Goal: Task Accomplishment & Management: Manage account settings

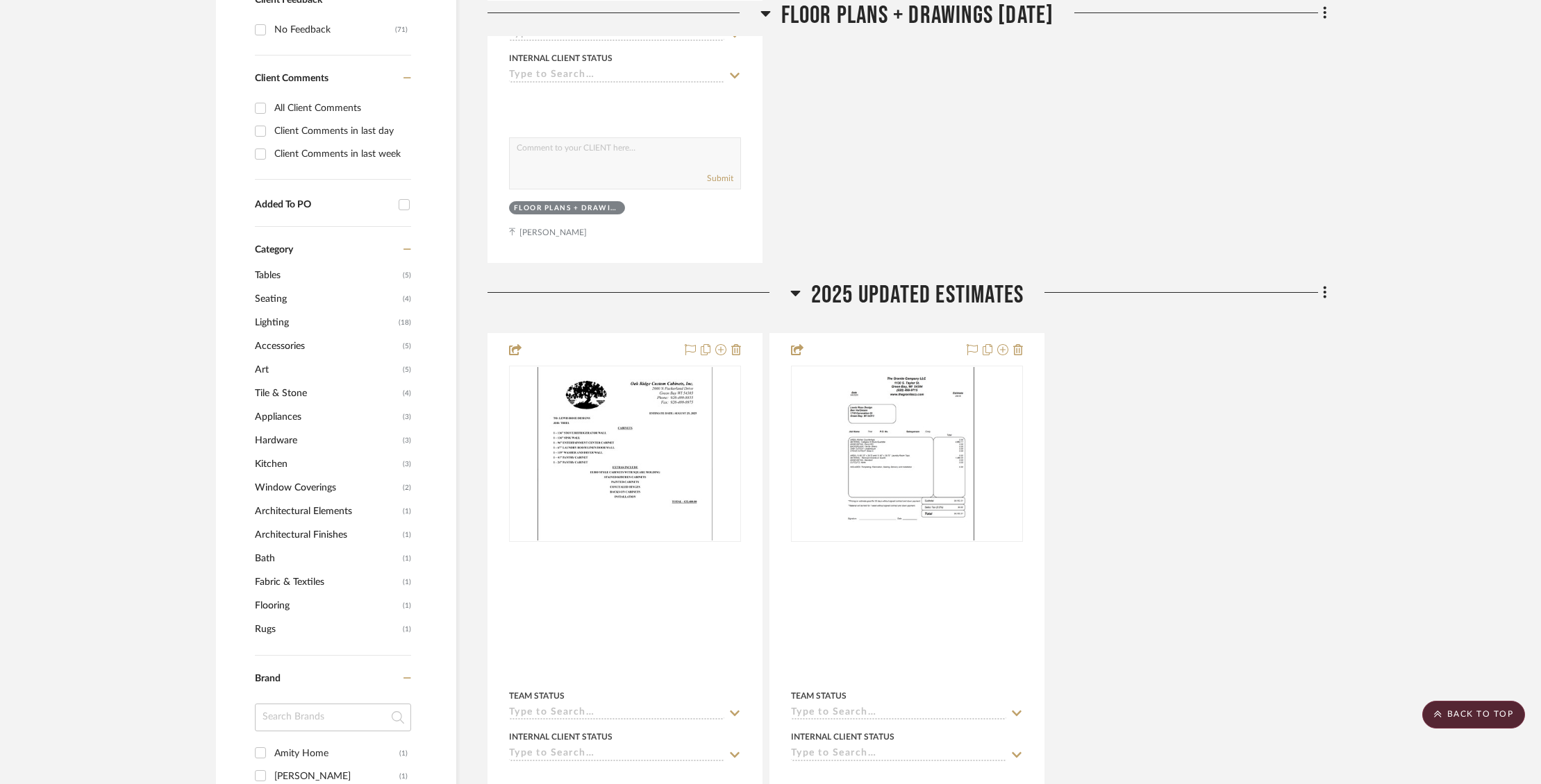
scroll to position [735, 0]
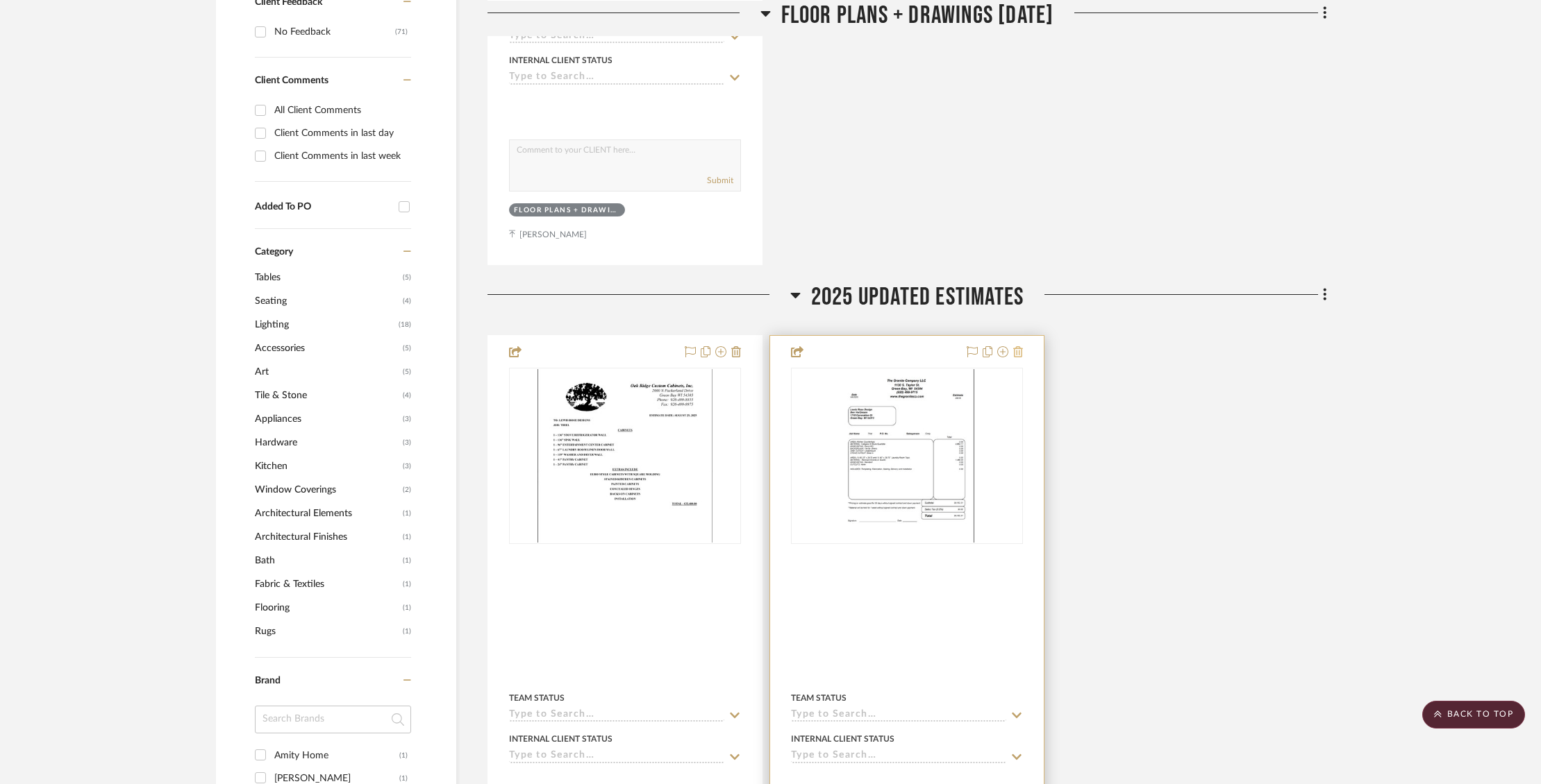
click at [1016, 346] on icon at bounding box center [1018, 352] width 10 height 11
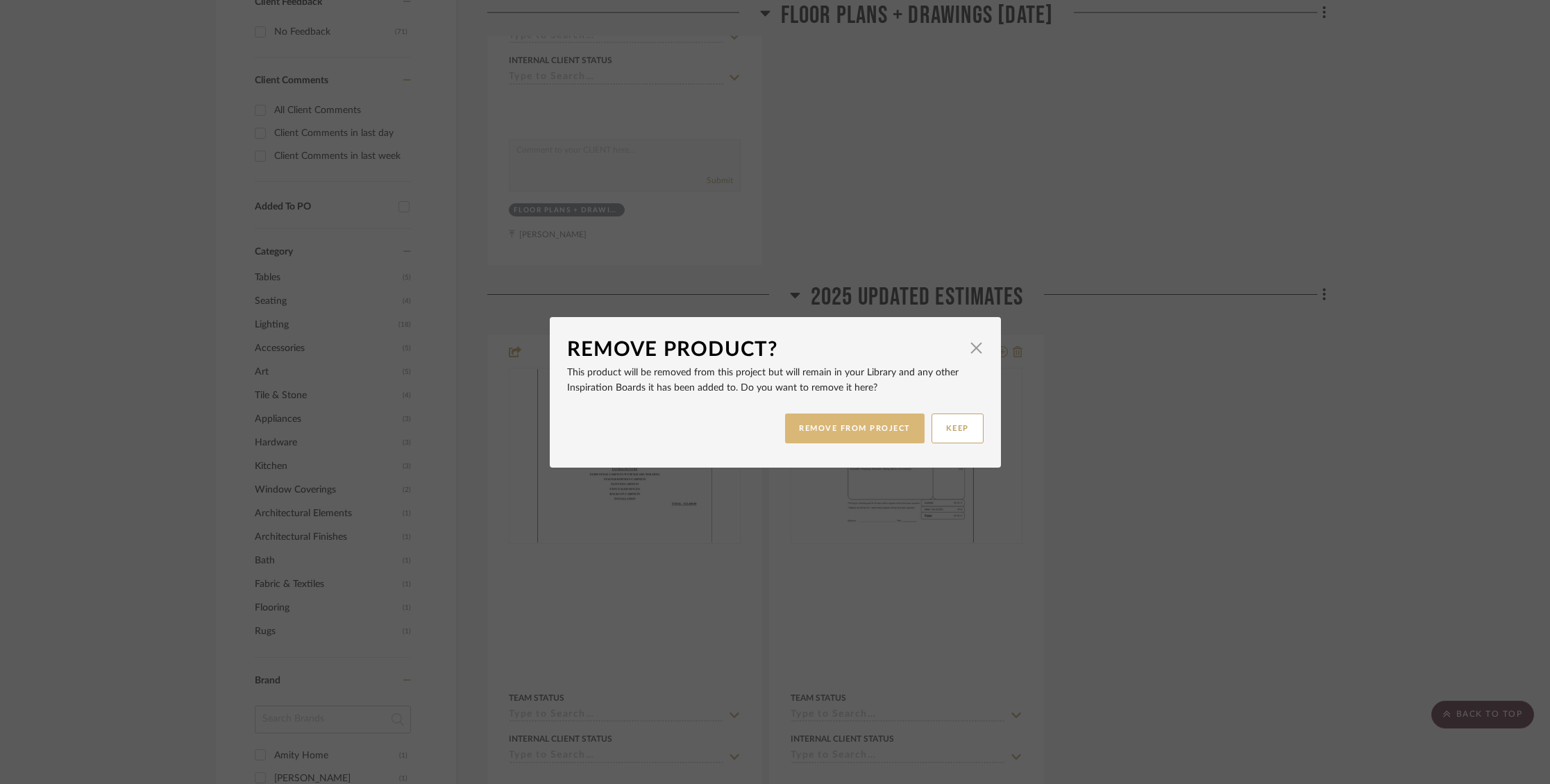
click at [880, 426] on button "REMOVE FROM PROJECT" at bounding box center [854, 428] width 139 height 29
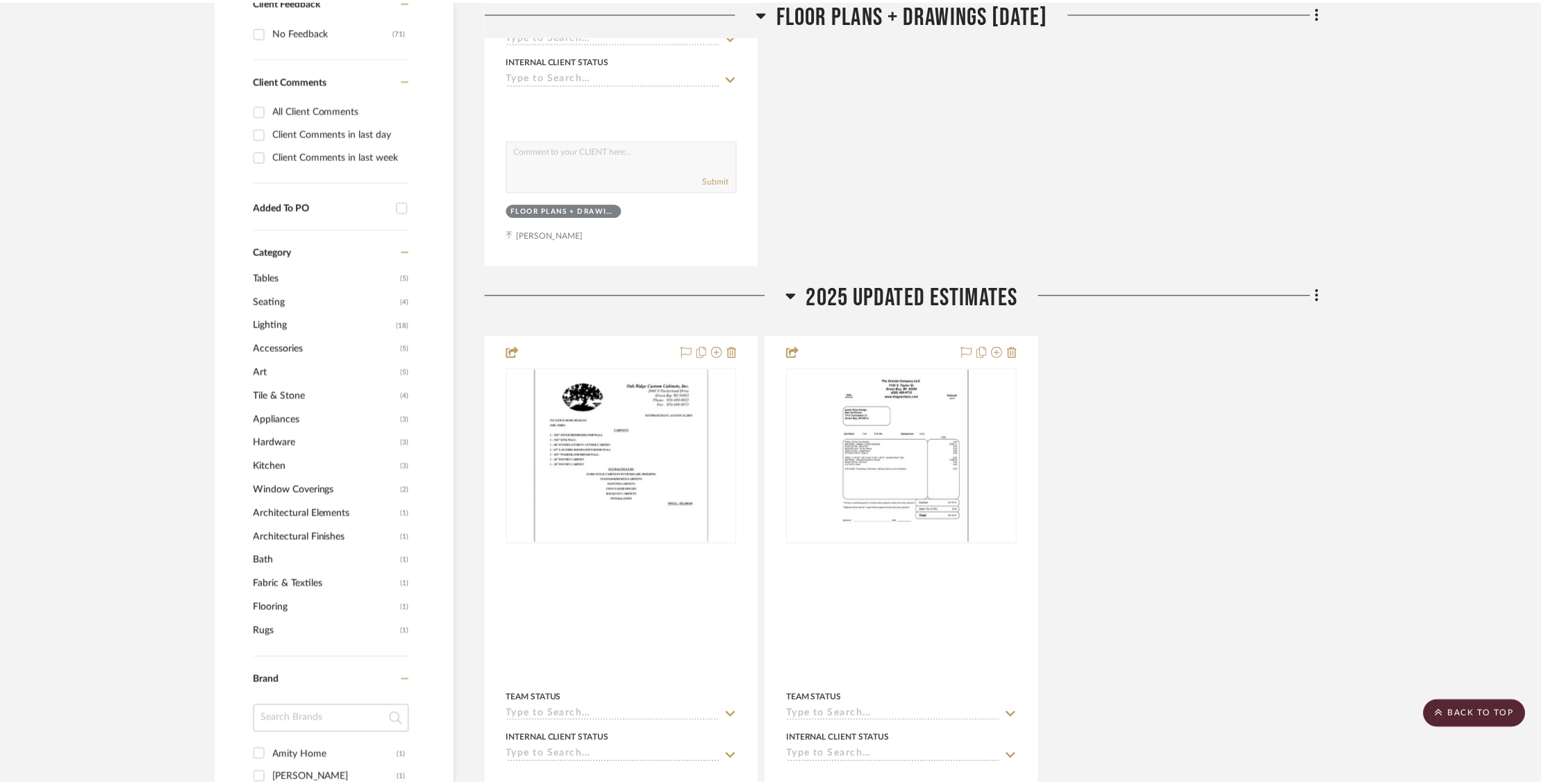
scroll to position [735, 0]
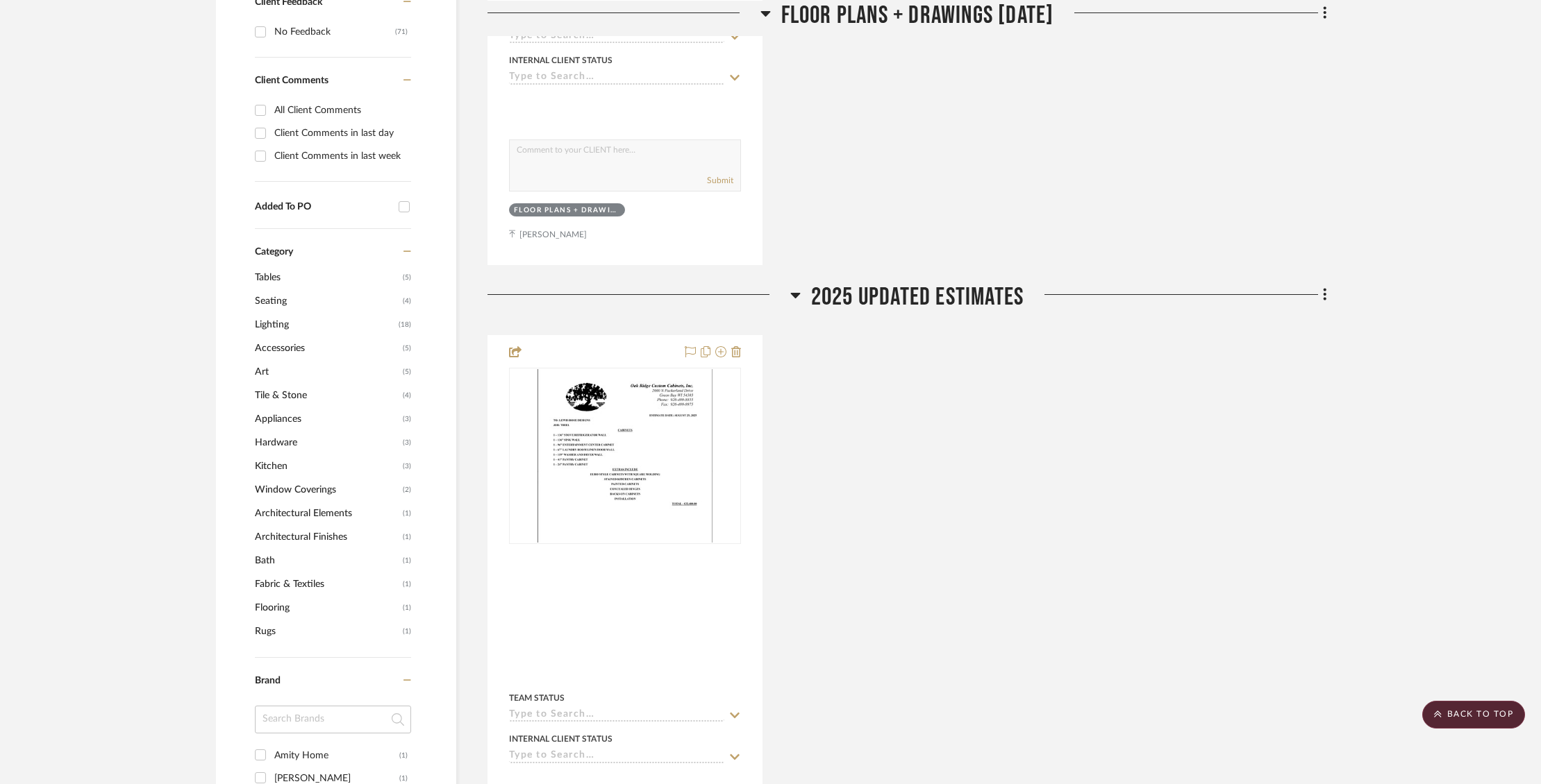
click at [1325, 289] on icon at bounding box center [1324, 294] width 2 height 12
click at [1288, 308] on span "Add New Item" at bounding box center [1261, 311] width 108 height 12
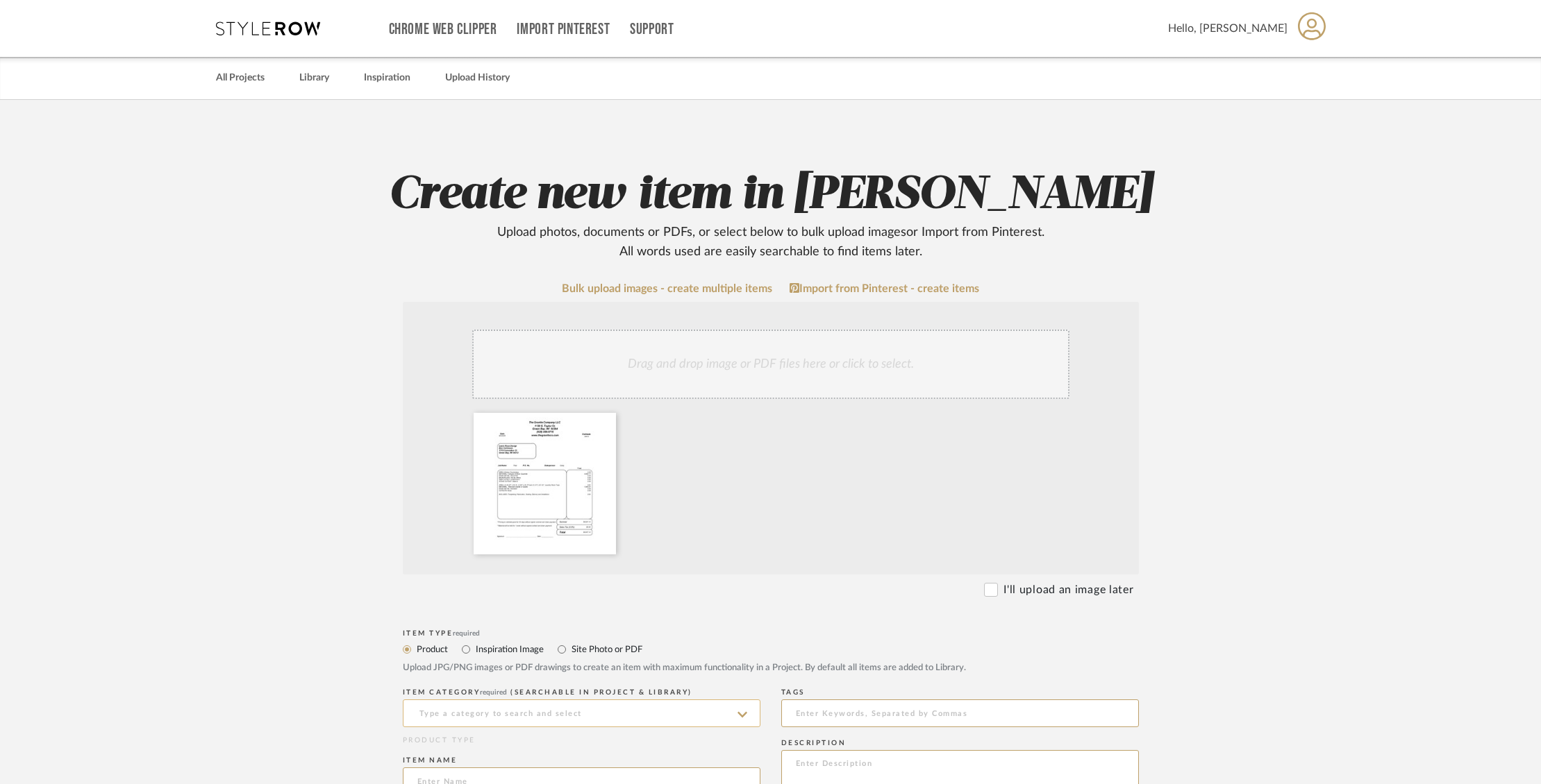
click at [536, 714] on input at bounding box center [581, 713] width 358 height 28
type input "Granite Co"
click at [565, 649] on input "Site Photo or PDF" at bounding box center [561, 649] width 17 height 17
click at [550, 706] on input at bounding box center [581, 713] width 358 height 28
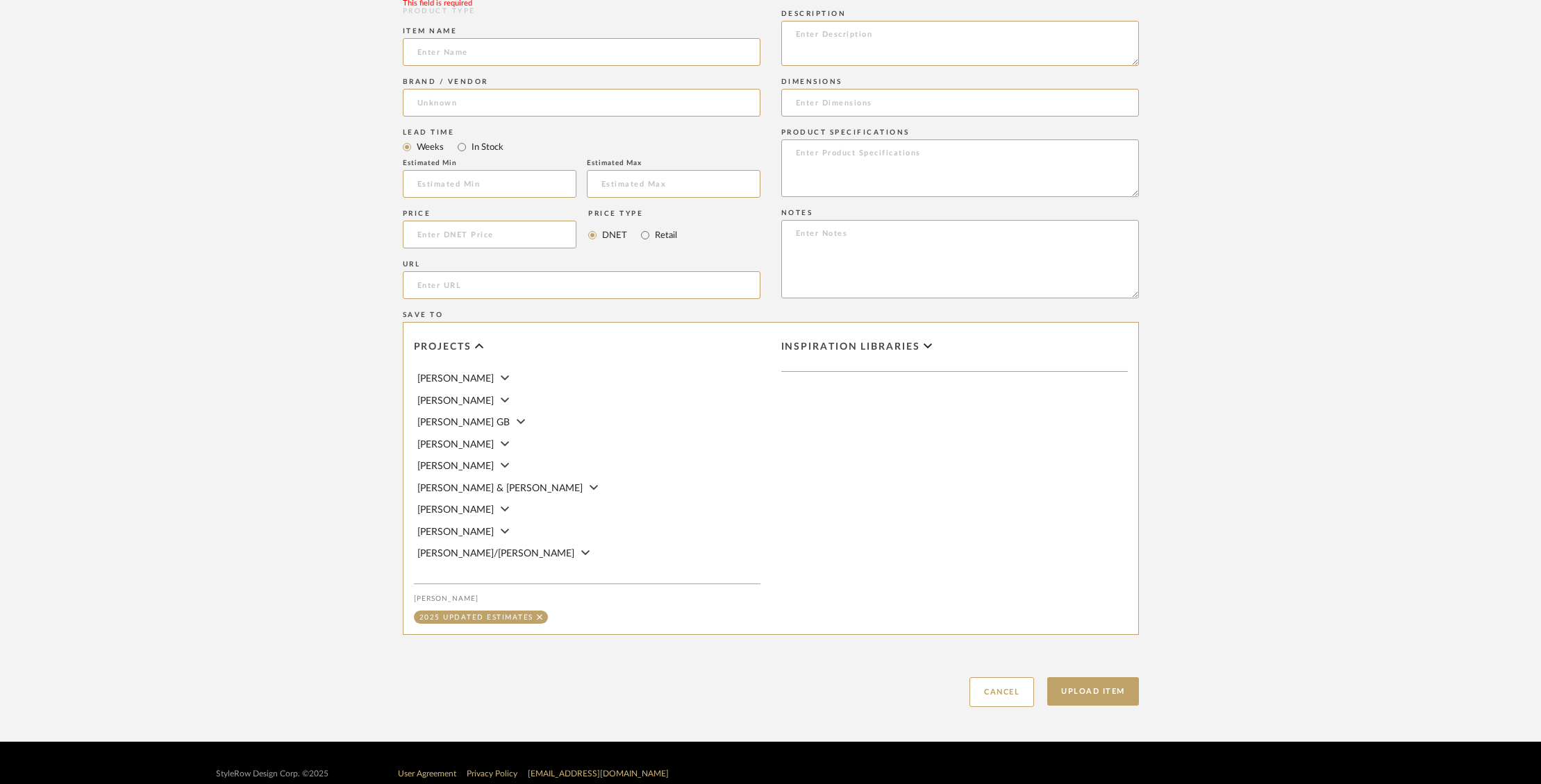
scroll to position [751, 0]
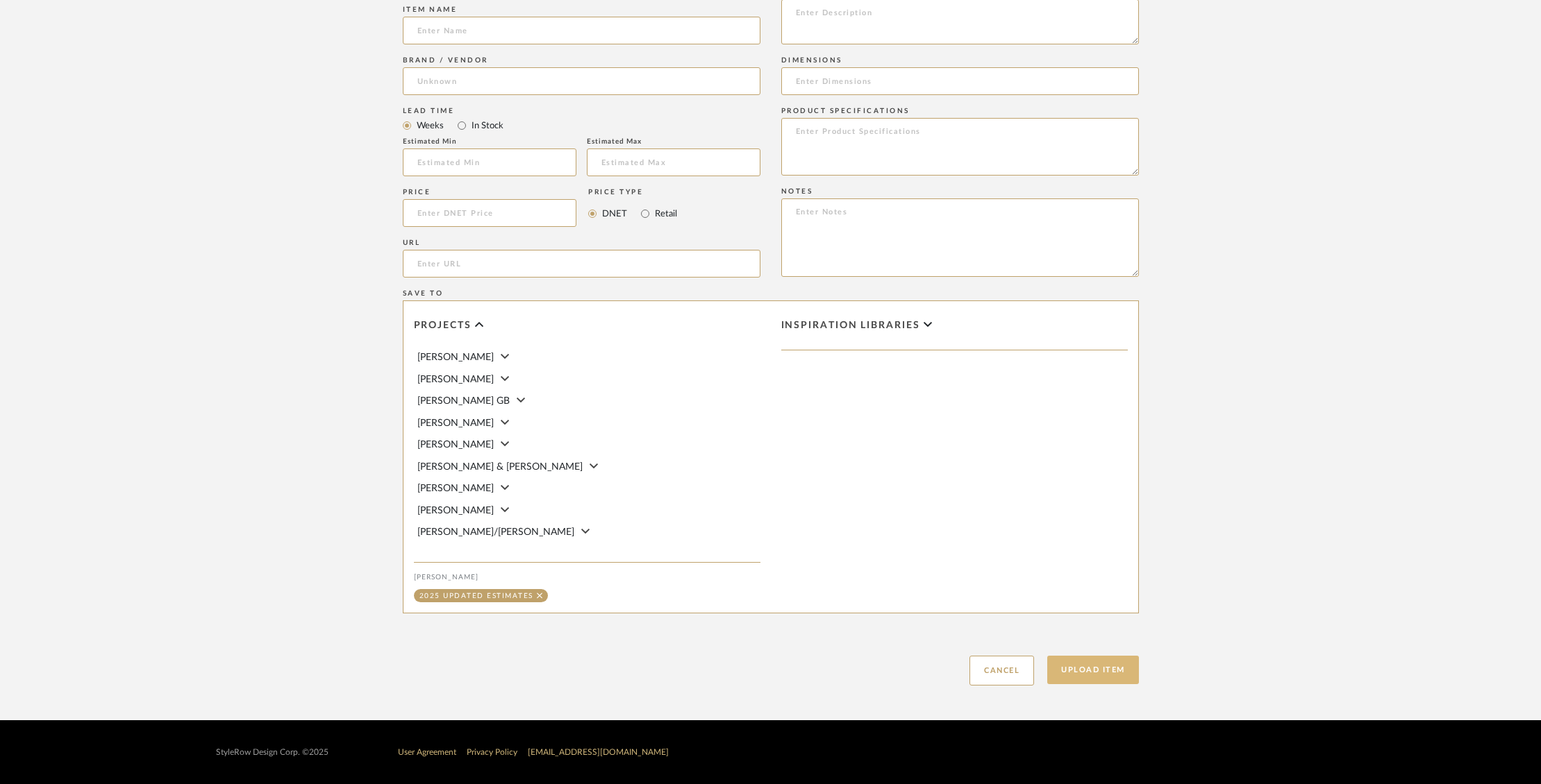
type input "Granite Company Estimate"
click at [1093, 663] on button "Upload Item" at bounding box center [1093, 670] width 92 height 29
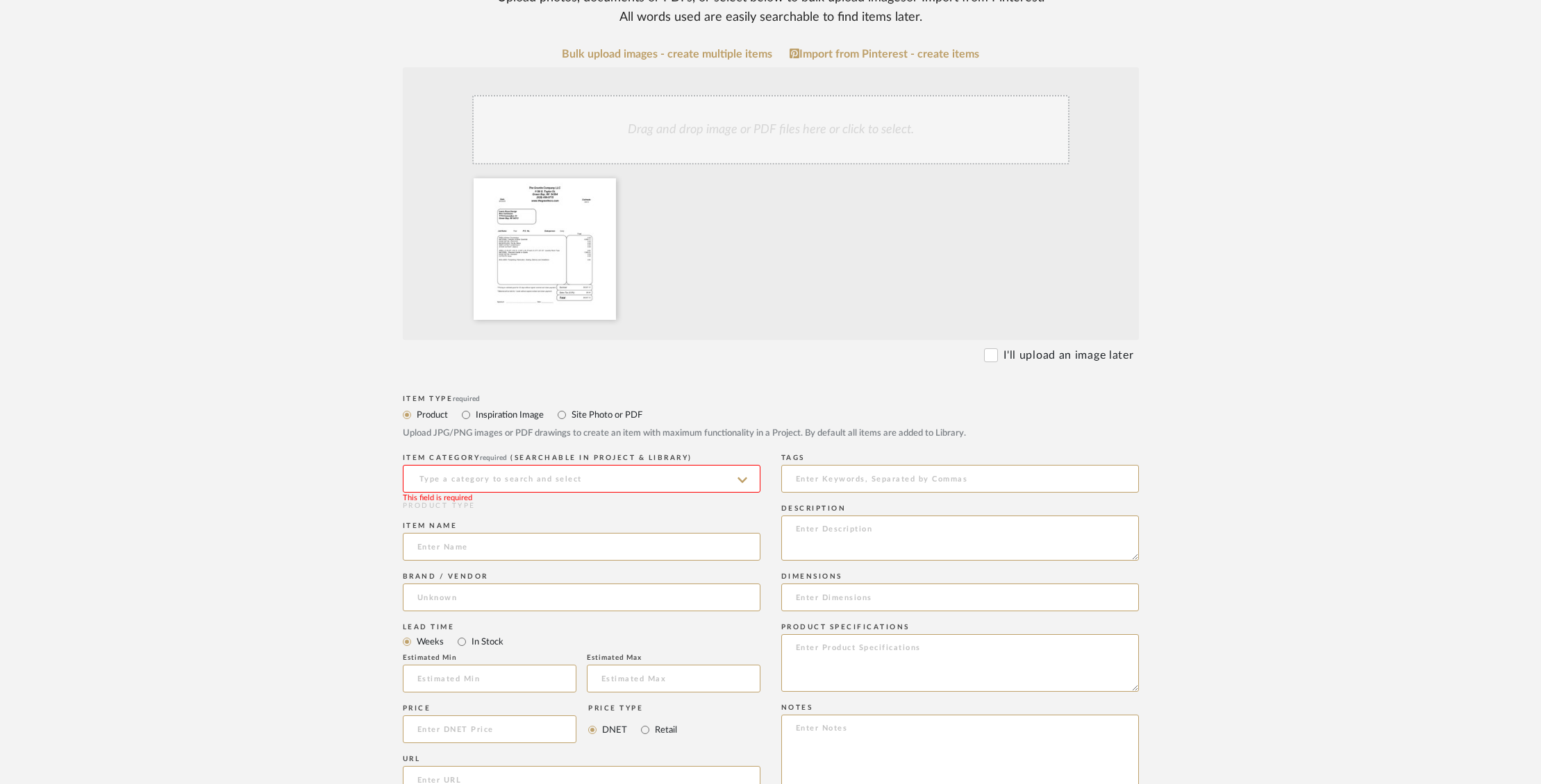
scroll to position [239, 0]
click at [652, 473] on input at bounding box center [581, 474] width 358 height 28
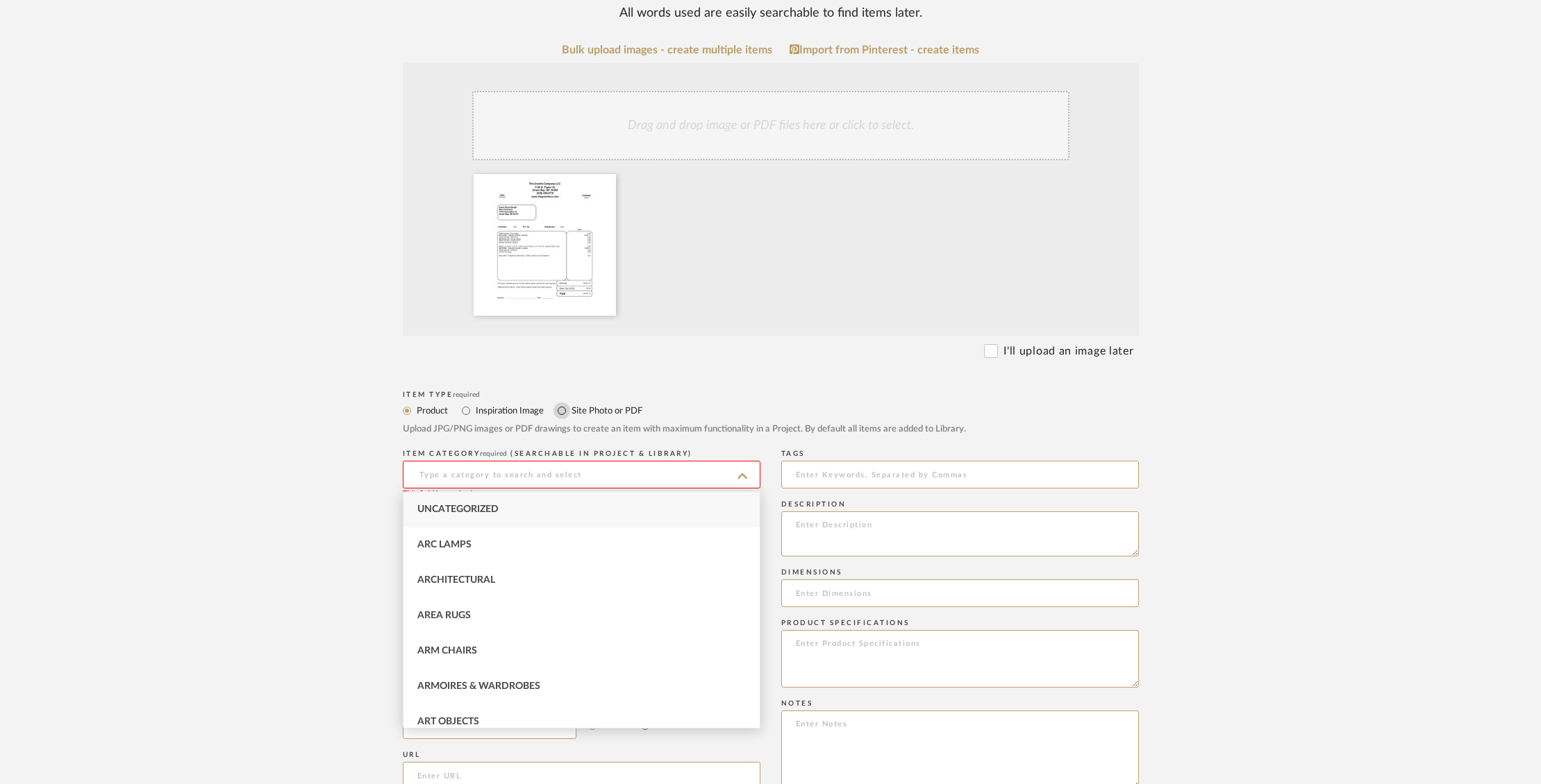
click at [564, 411] on input "Site Photo or PDF" at bounding box center [561, 411] width 17 height 17
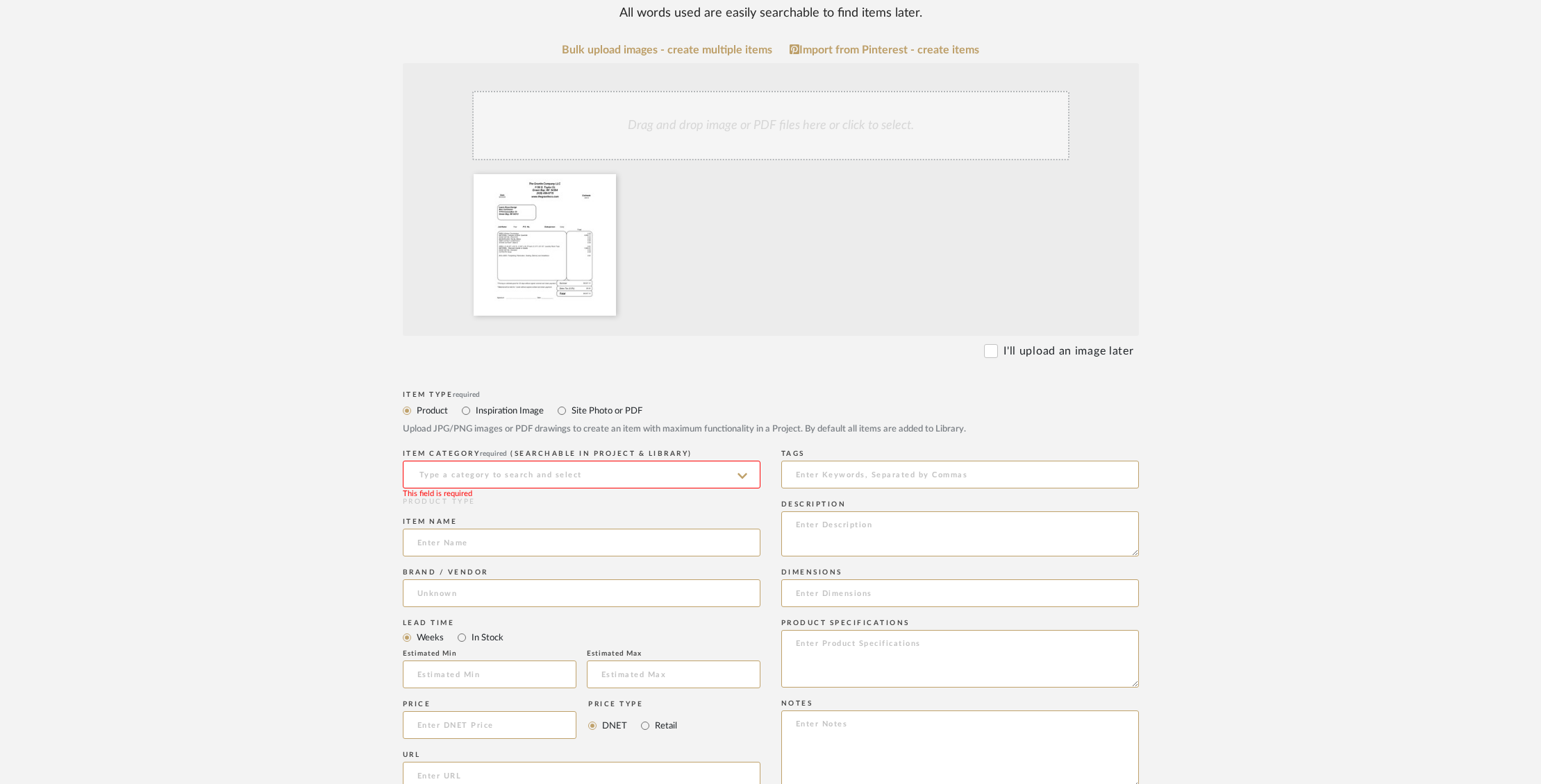
click at [568, 473] on input at bounding box center [581, 474] width 358 height 28
type input "The G"
click at [561, 409] on input "Site Photo or PDF" at bounding box center [561, 411] width 17 height 17
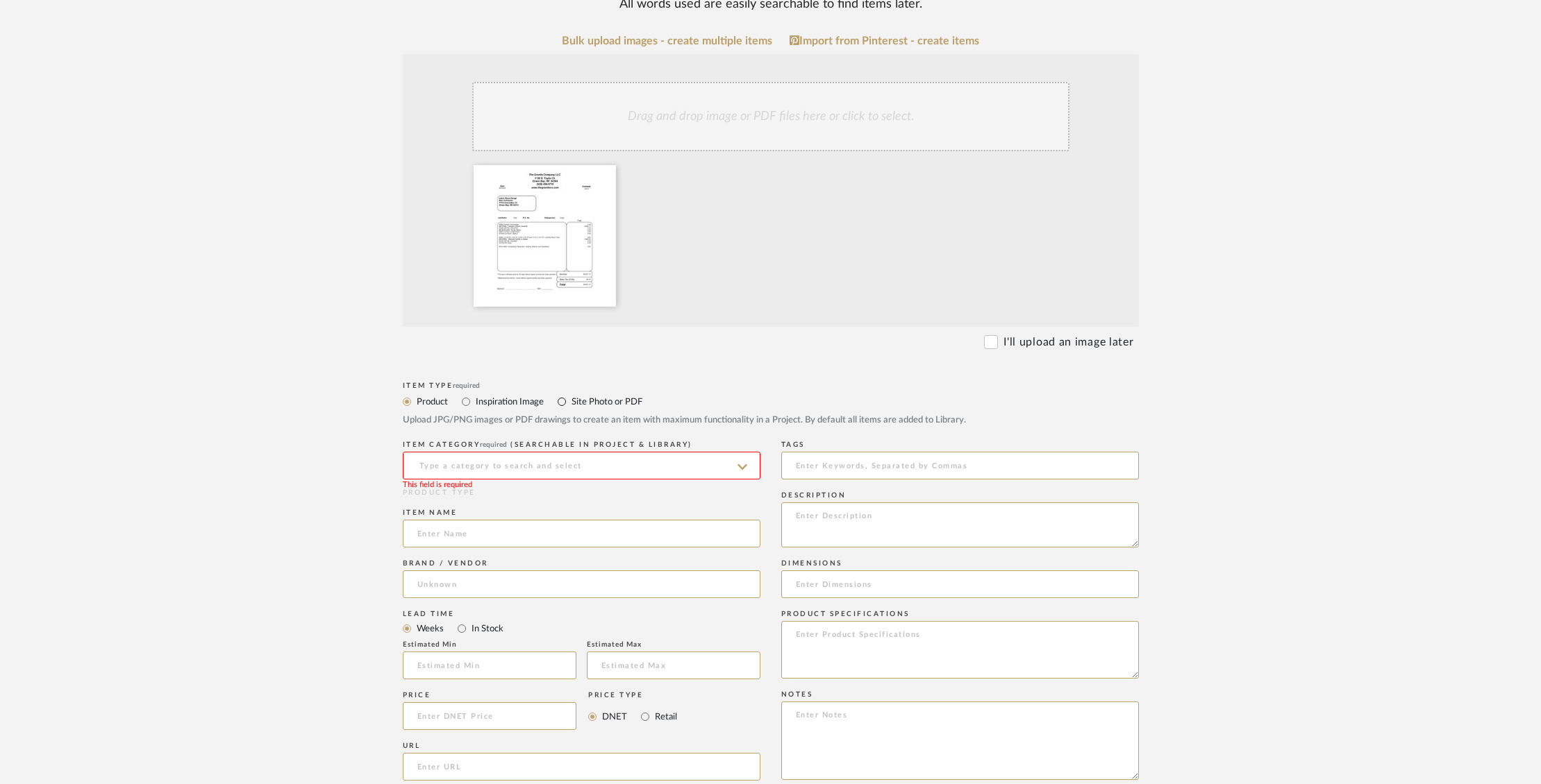
scroll to position [247, 0]
drag, startPoint x: 571, startPoint y: 404, endPoint x: 562, endPoint y: 404, distance: 9.0
click at [570, 404] on label "Site Photo or PDF" at bounding box center [606, 402] width 72 height 15
click at [570, 404] on input "Site Photo or PDF" at bounding box center [561, 402] width 17 height 17
radio input "true"
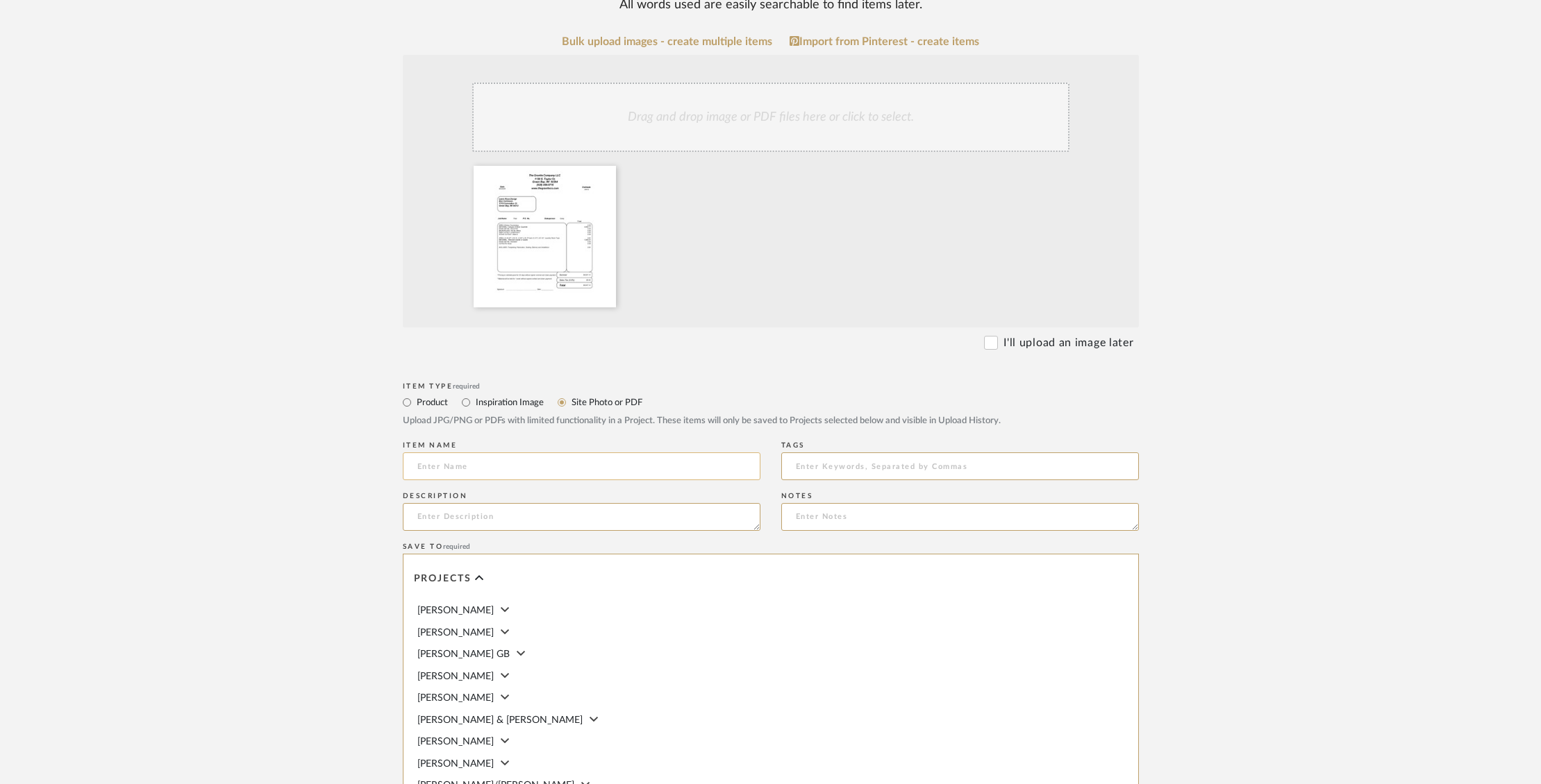
click at [583, 474] on input at bounding box center [581, 466] width 358 height 28
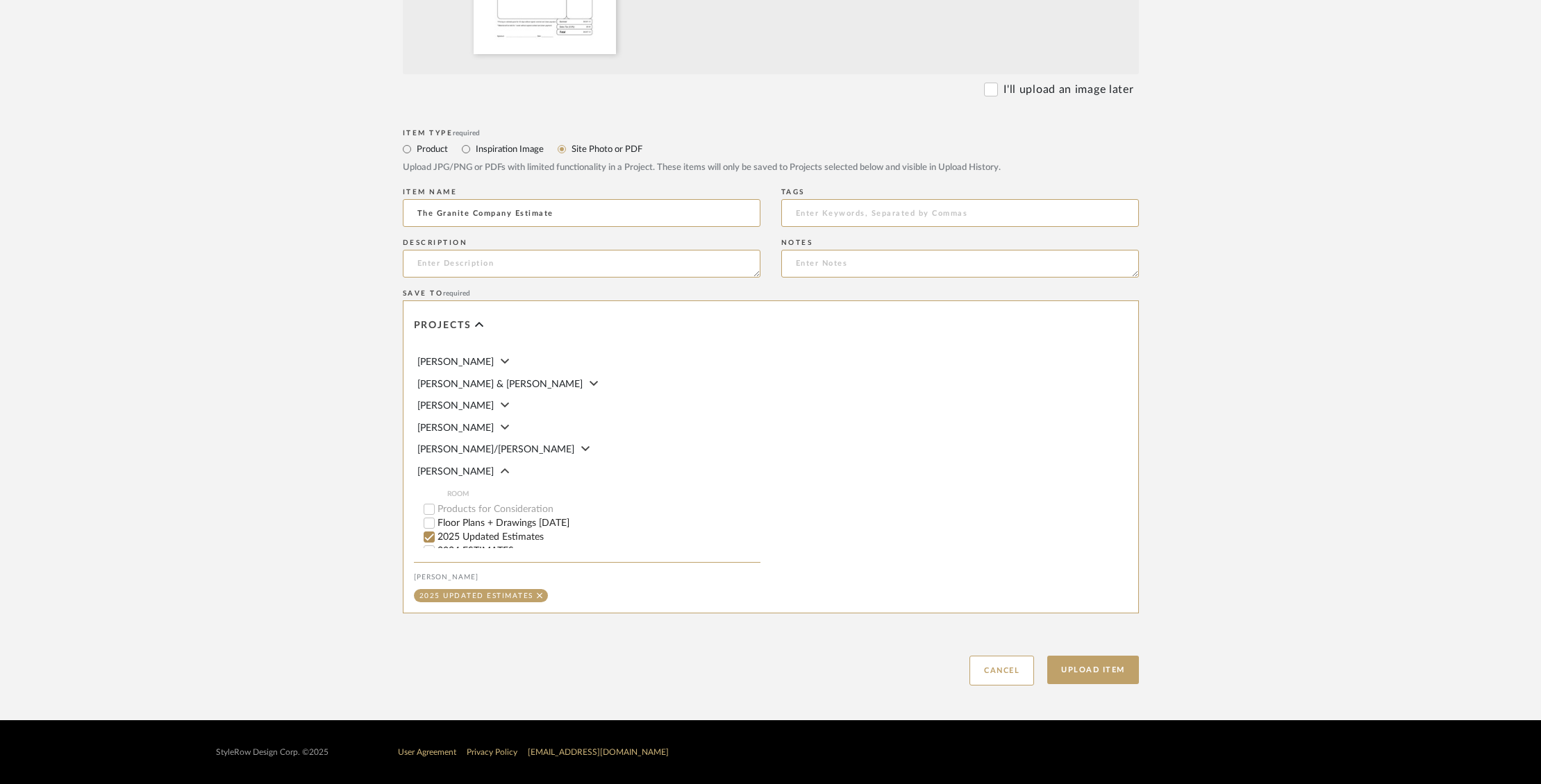
scroll to position [95, 0]
type input "The Granite Company Estimate"
click at [1087, 661] on button "Upload Item" at bounding box center [1093, 670] width 92 height 29
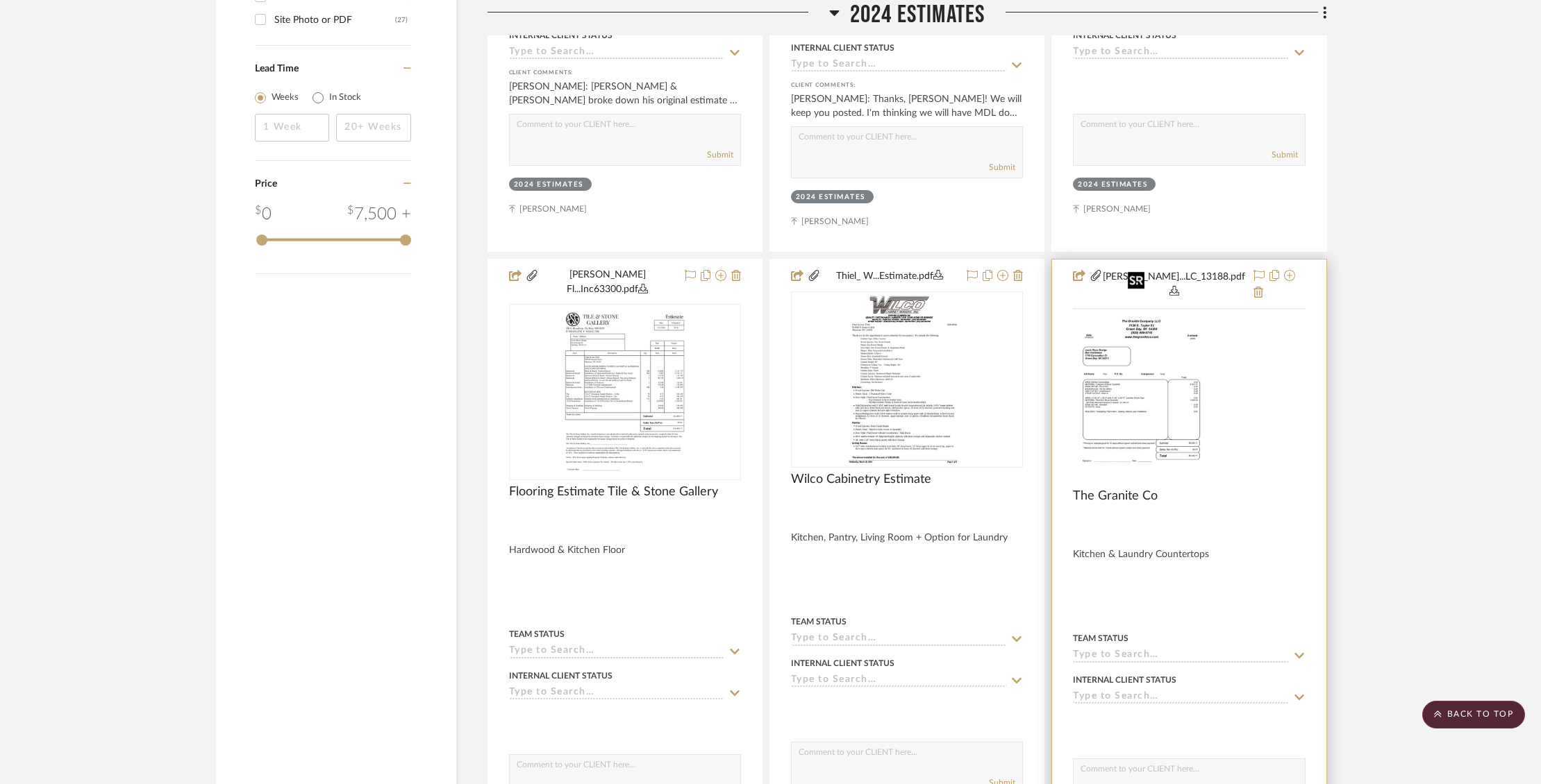
scroll to position [2120, 0]
click at [1171, 372] on img "0" at bounding box center [1189, 393] width 134 height 174
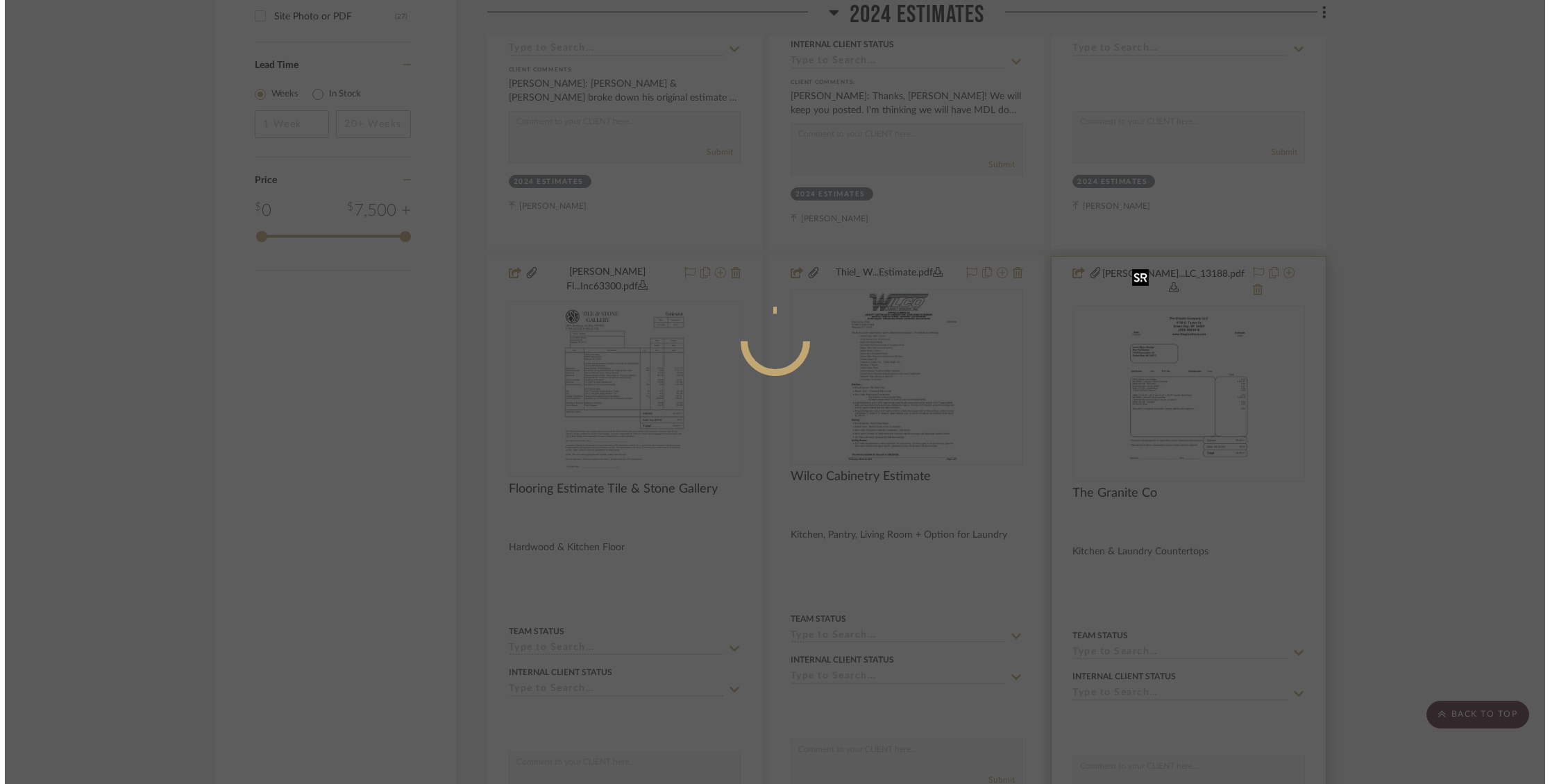
scroll to position [0, 0]
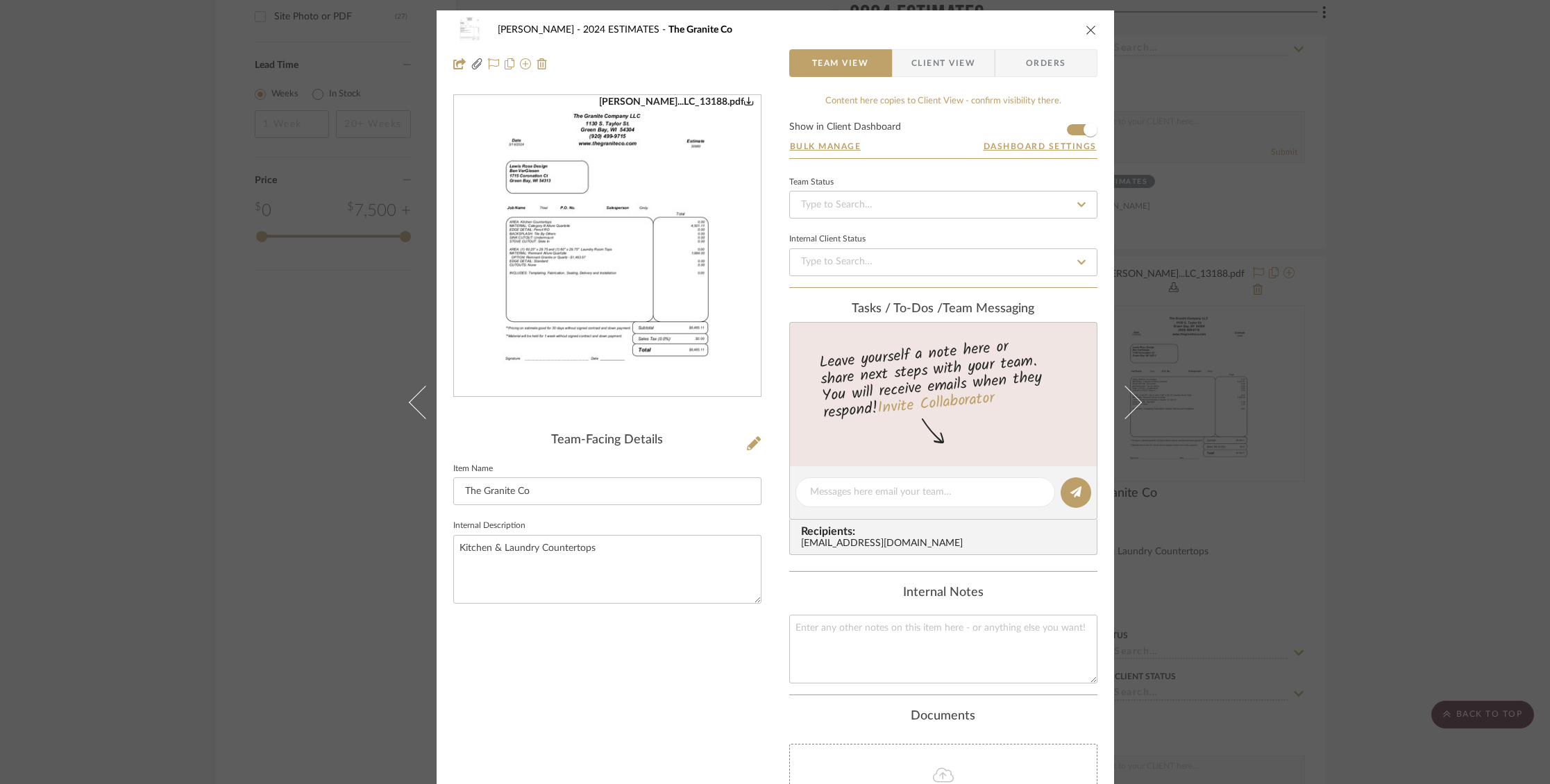
click at [615, 309] on img "0" at bounding box center [607, 246] width 233 height 301
click at [1085, 29] on icon "close" at bounding box center [1091, 30] width 11 height 11
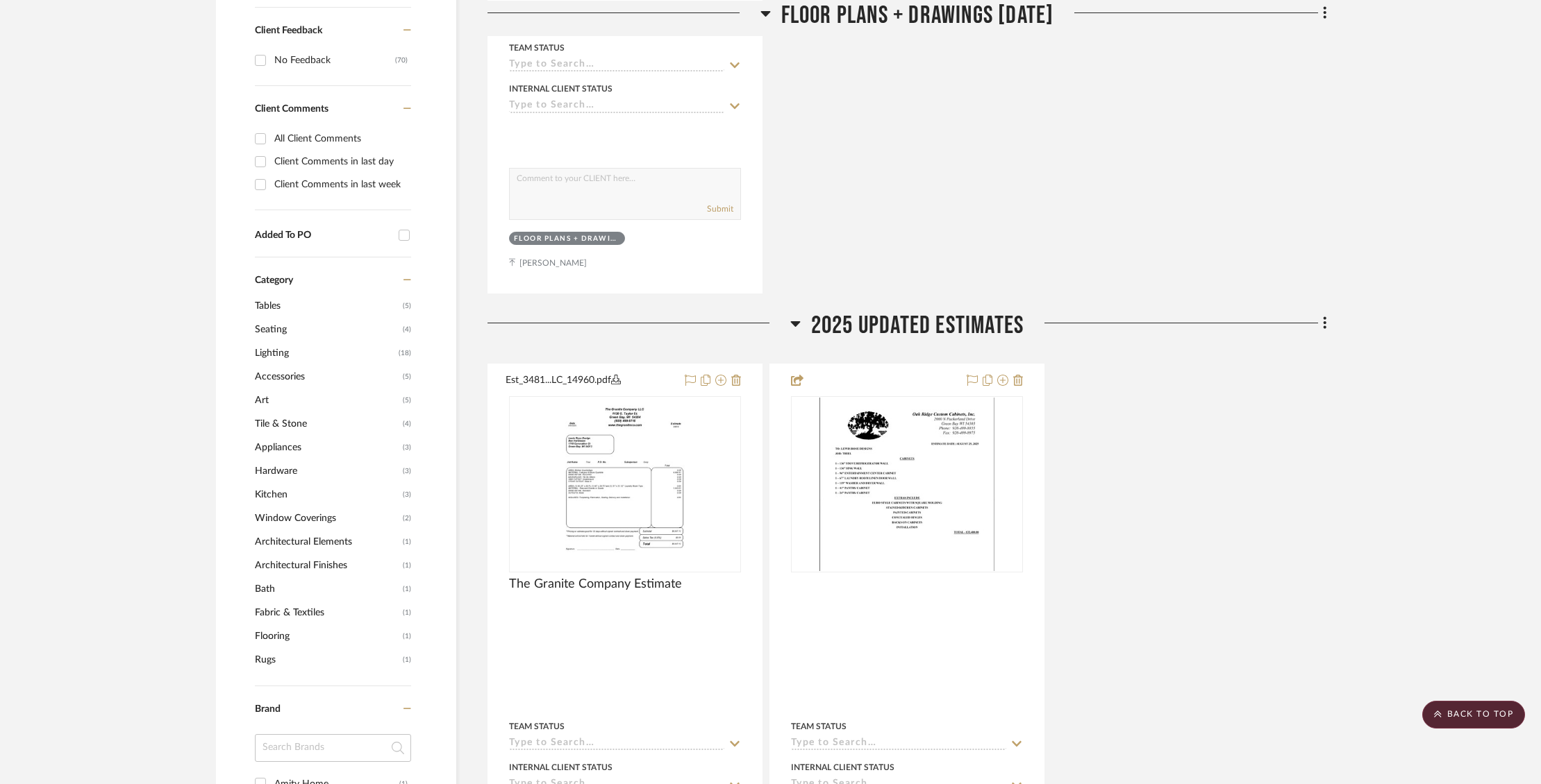
scroll to position [708, 0]
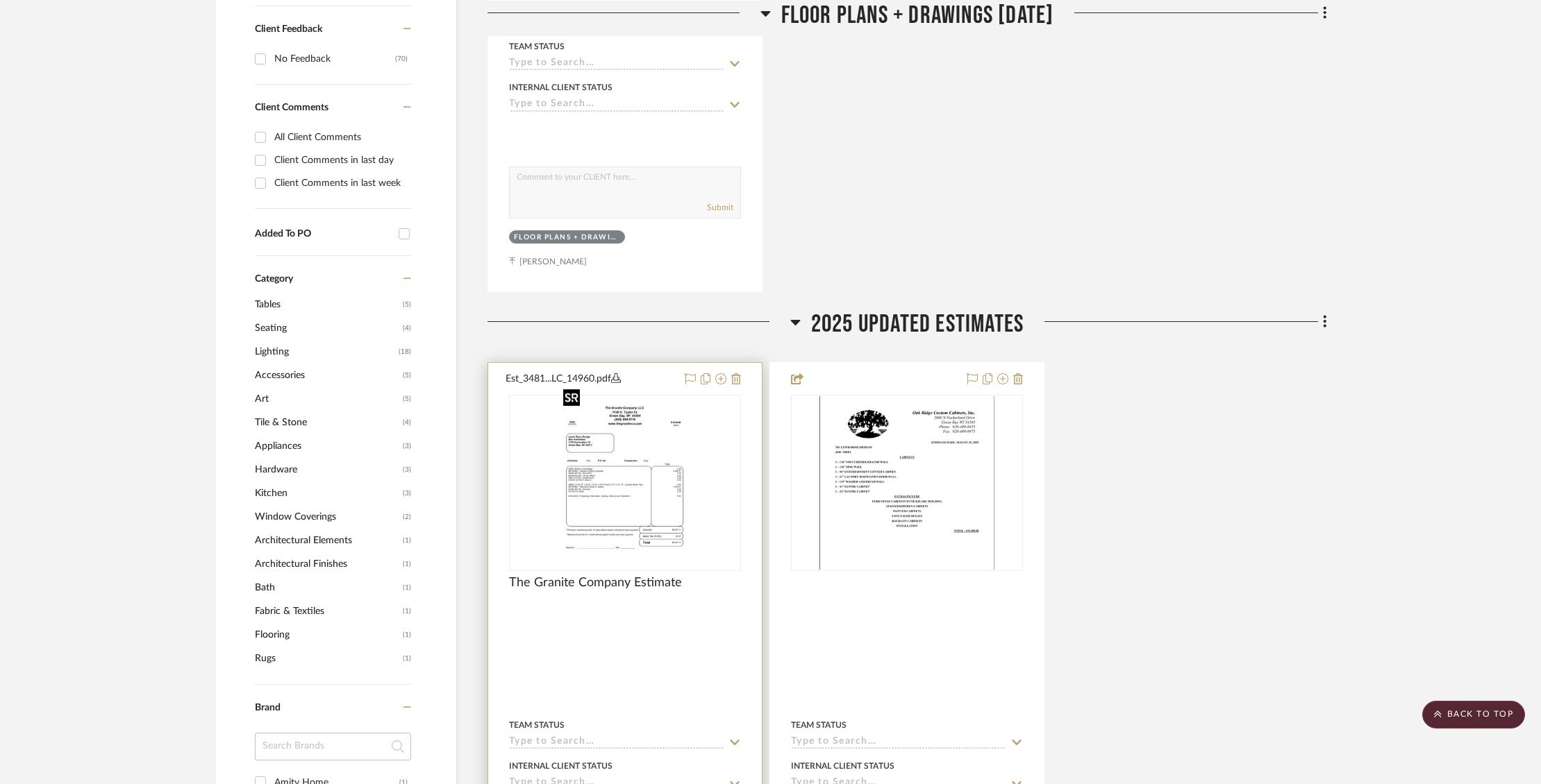
click at [609, 441] on img "0" at bounding box center [624, 483] width 134 height 174
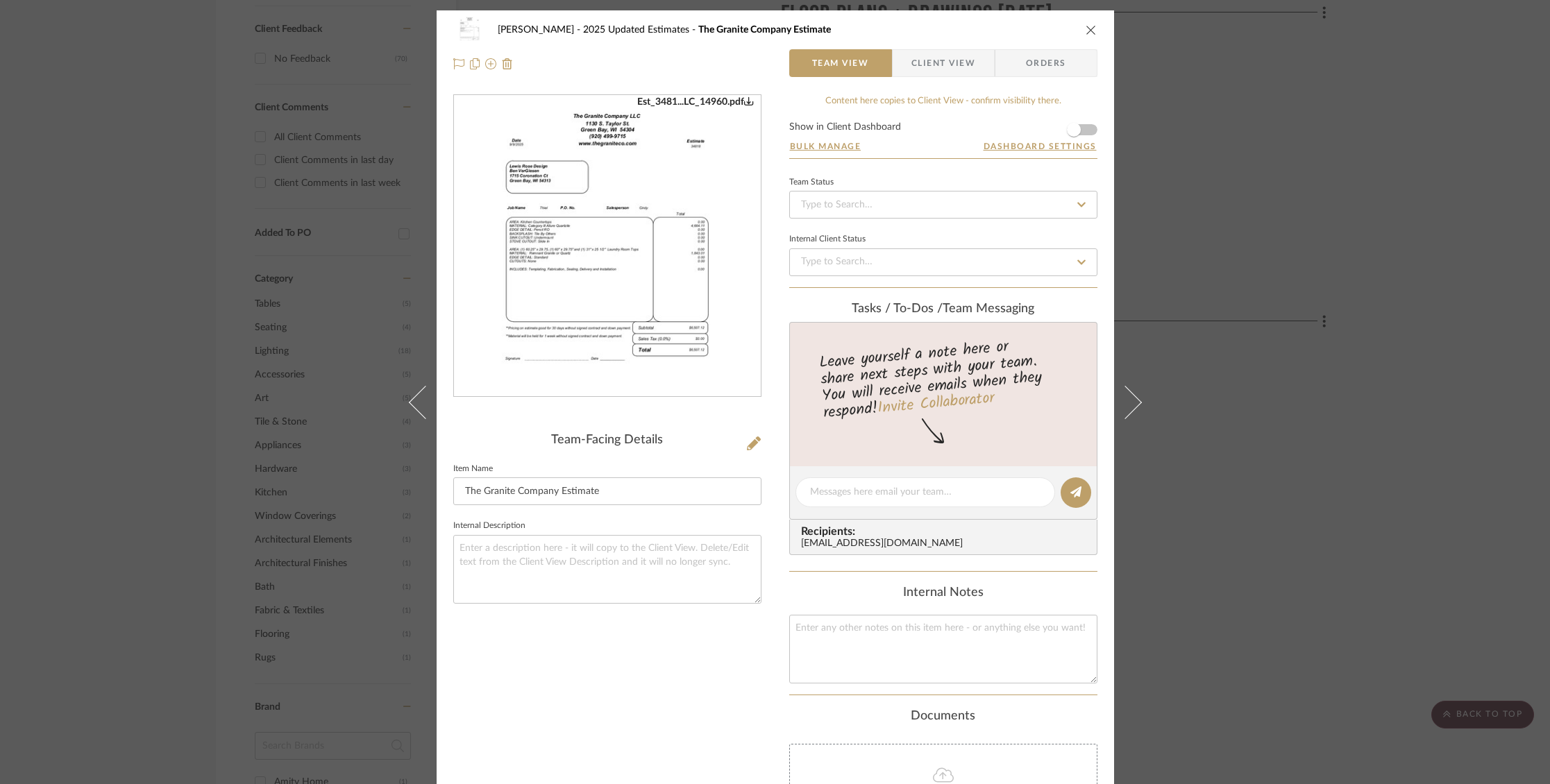
scroll to position [6, 0]
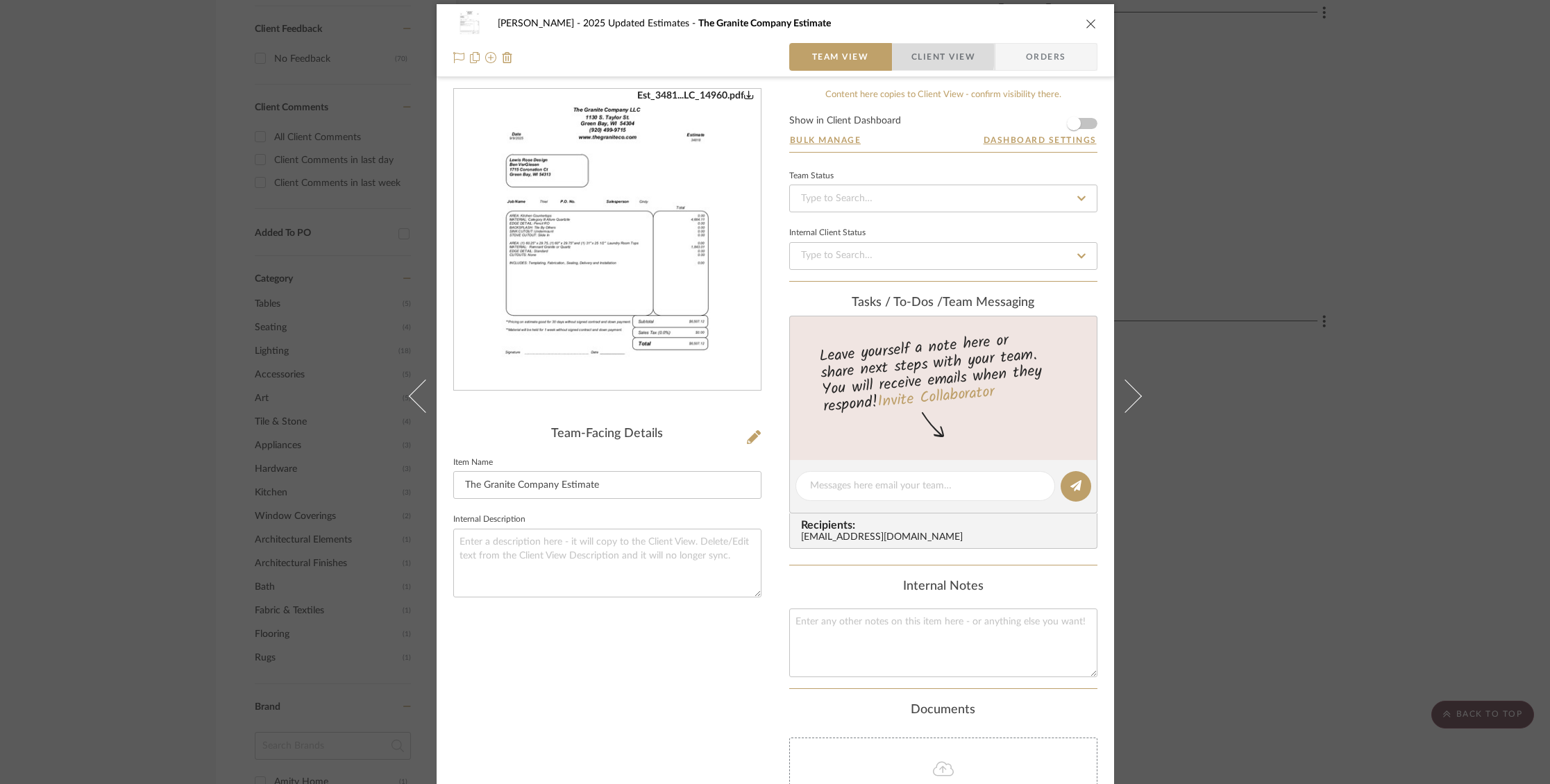
click at [903, 56] on span "button" at bounding box center [902, 57] width 19 height 28
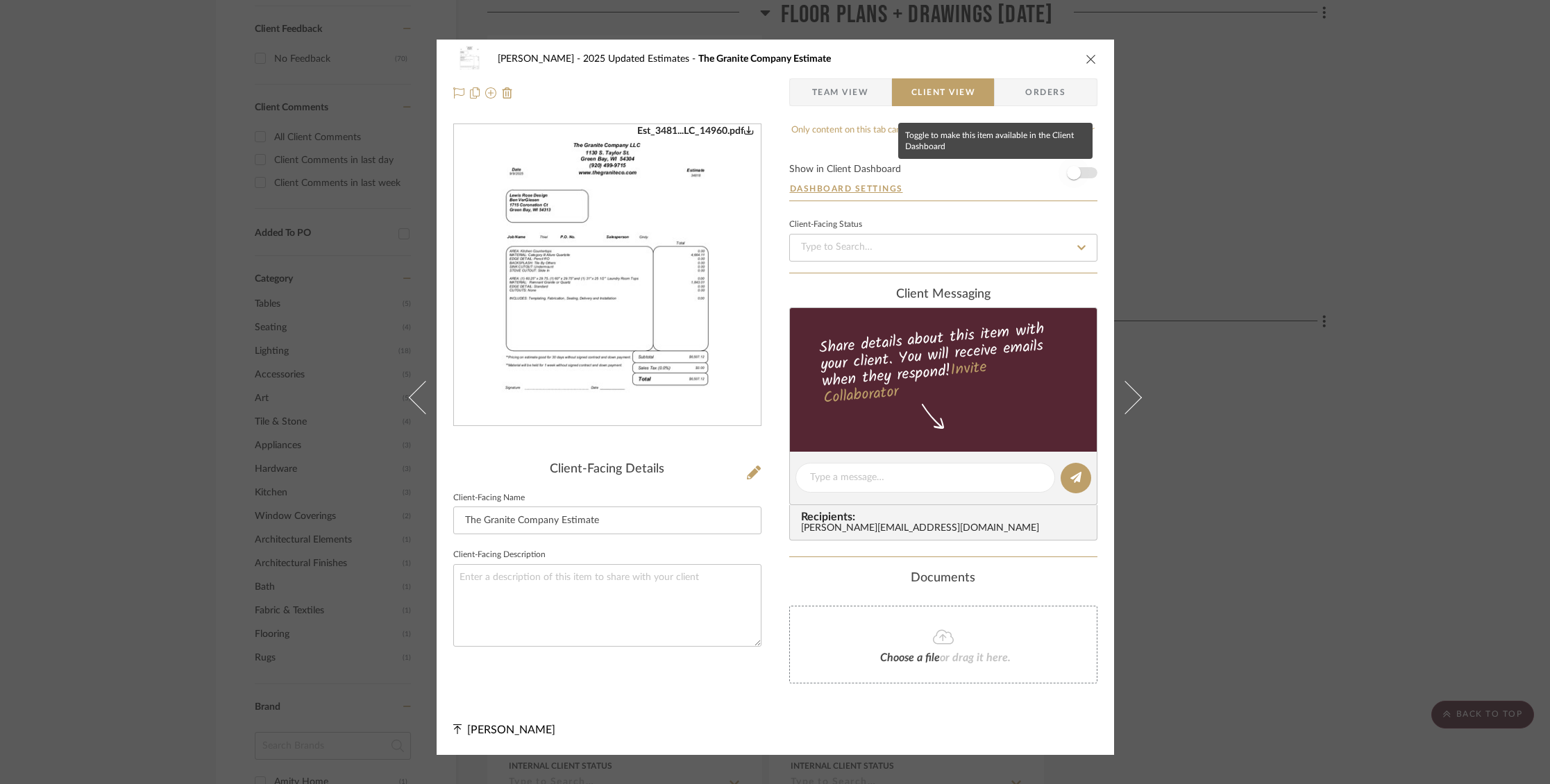
click at [1078, 170] on span "button" at bounding box center [1073, 173] width 30 height 30
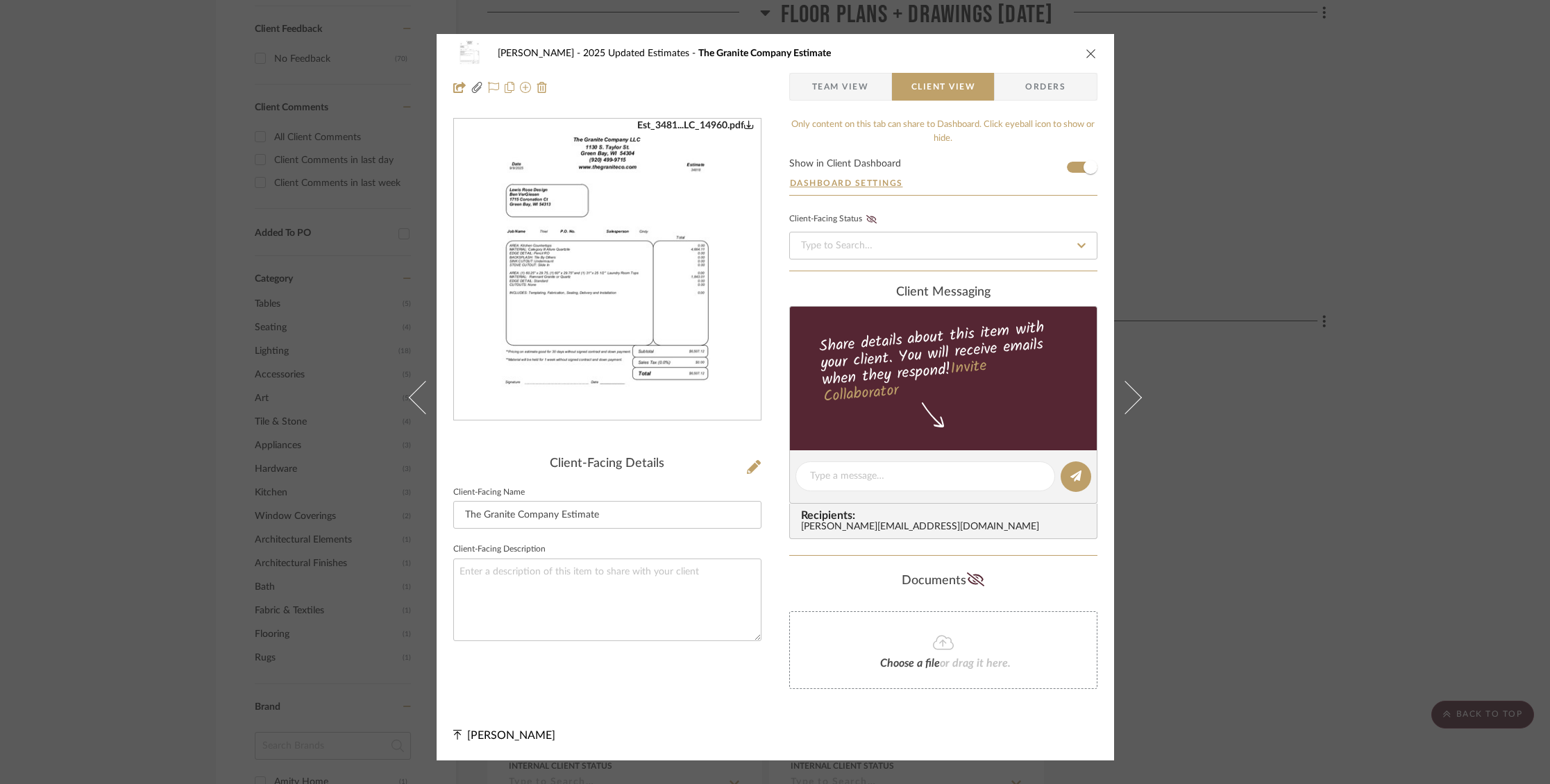
click at [1085, 52] on icon "close" at bounding box center [1091, 53] width 11 height 11
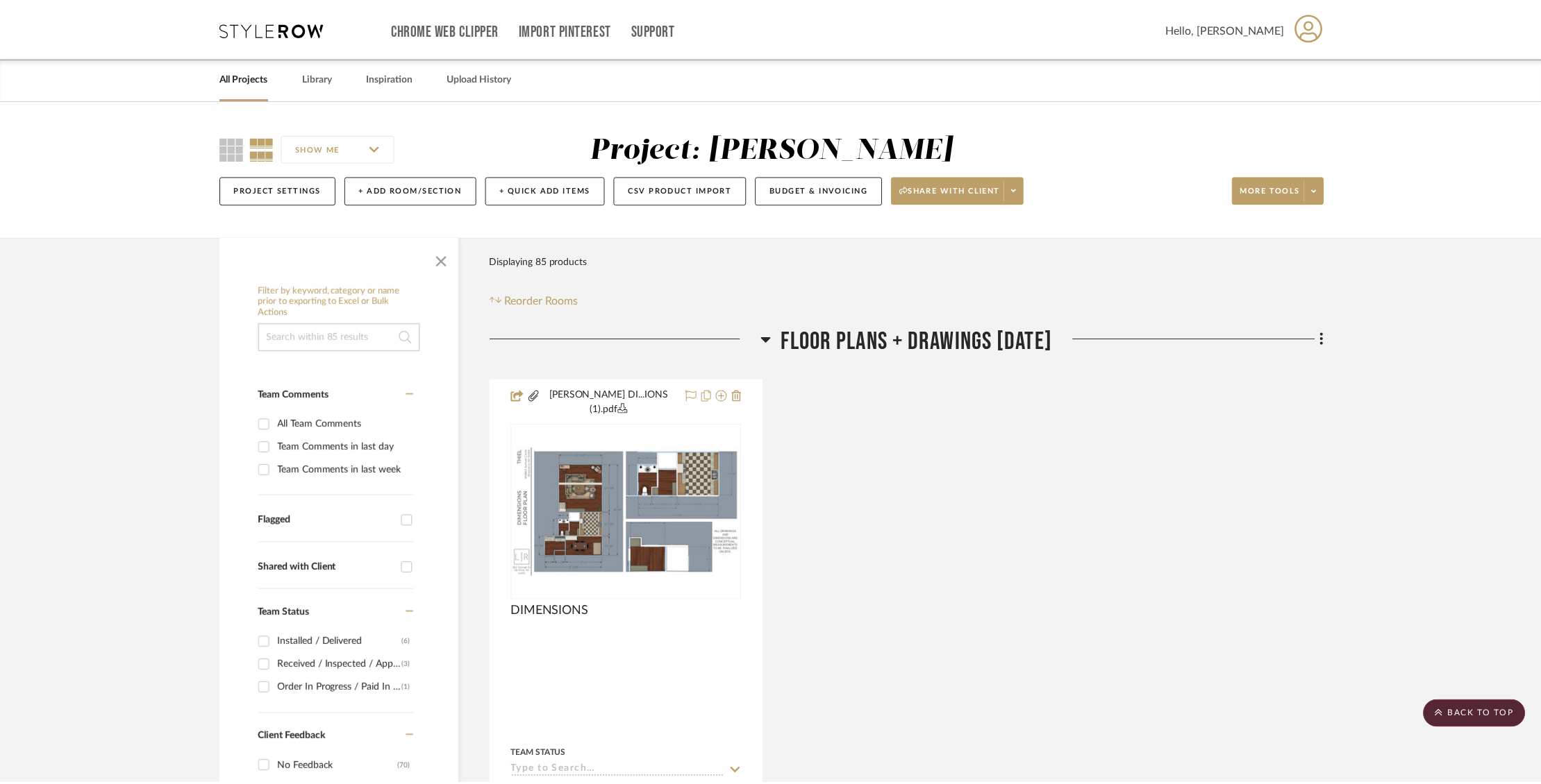
scroll to position [708, 0]
